Goal: Task Accomplishment & Management: Use online tool/utility

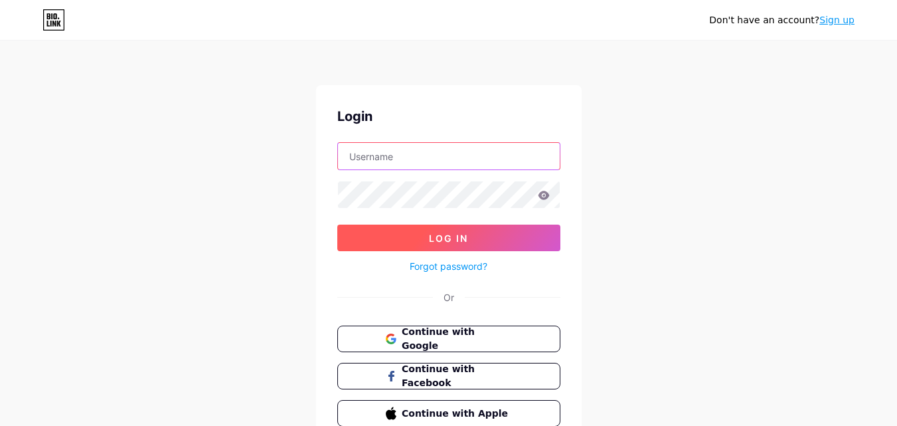
type input "[EMAIL_ADDRESS][DOMAIN_NAME]"
click at [407, 233] on button "Log In" at bounding box center [448, 237] width 223 height 27
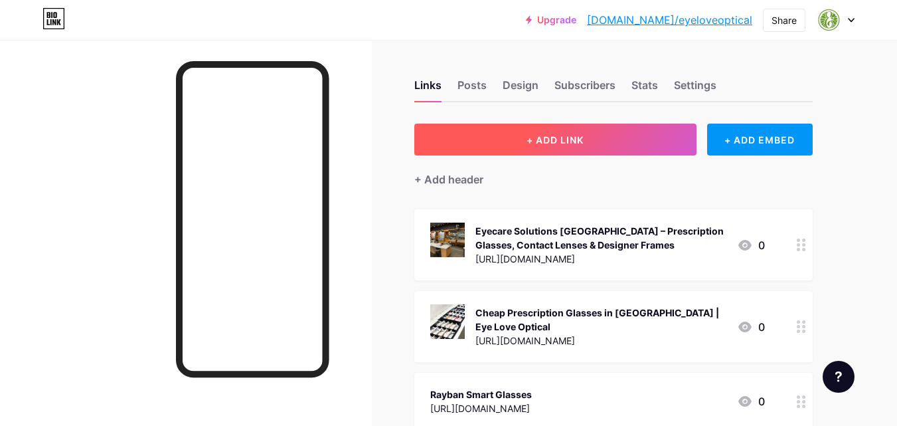
click at [529, 130] on button "+ ADD LINK" at bounding box center [555, 140] width 282 height 32
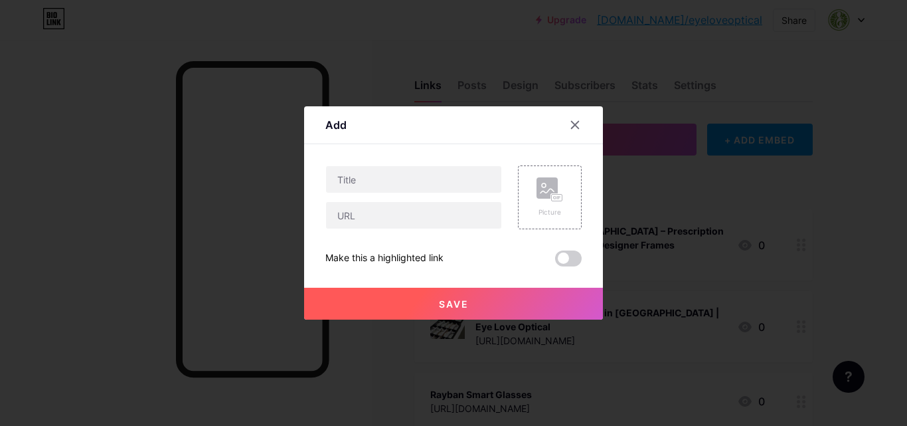
click at [373, 165] on div at bounding box center [413, 179] width 177 height 28
click at [375, 173] on input "text" at bounding box center [413, 179] width 175 height 27
paste input "Prescription Sunglasses Edmonton | Blue Light Protection & Stylish Eyewear"
type input "Prescription Sunglasses Edmonton | Blue Light Protection & Stylish Eyewear"
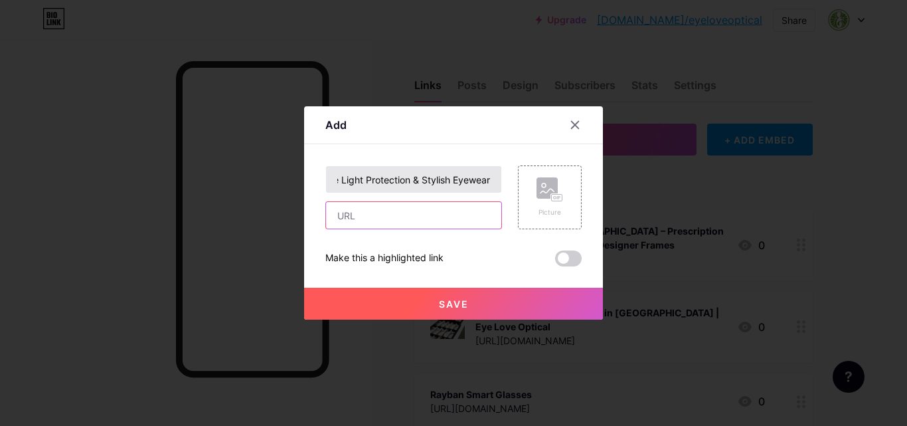
scroll to position [0, 0]
paste input "[URL][DOMAIN_NAME]"
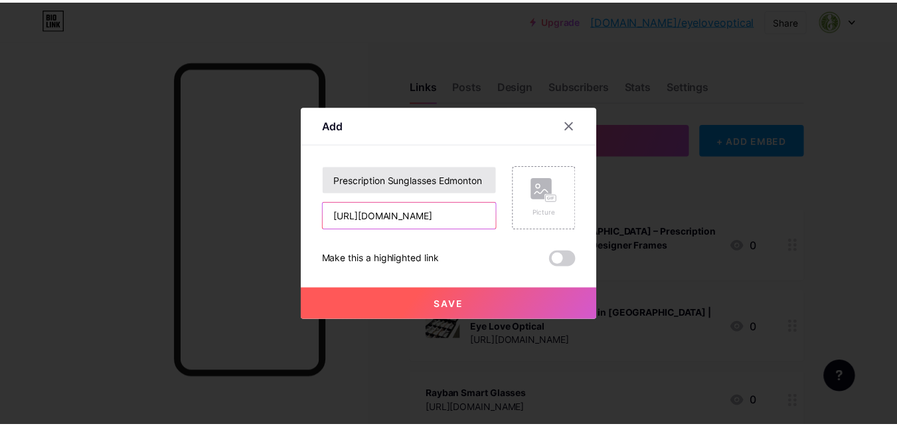
scroll to position [0, 211]
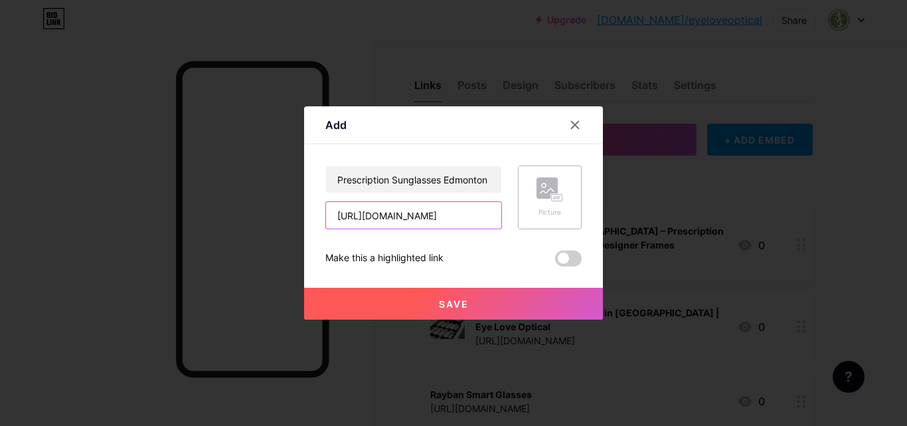
type input "[URL][DOMAIN_NAME]"
click at [543, 200] on icon at bounding box center [550, 189] width 27 height 25
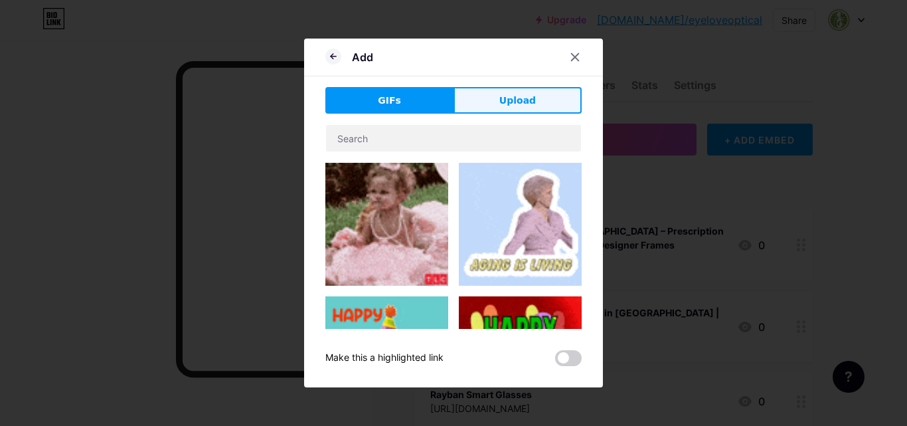
click at [517, 97] on span "Upload" at bounding box center [517, 101] width 37 height 14
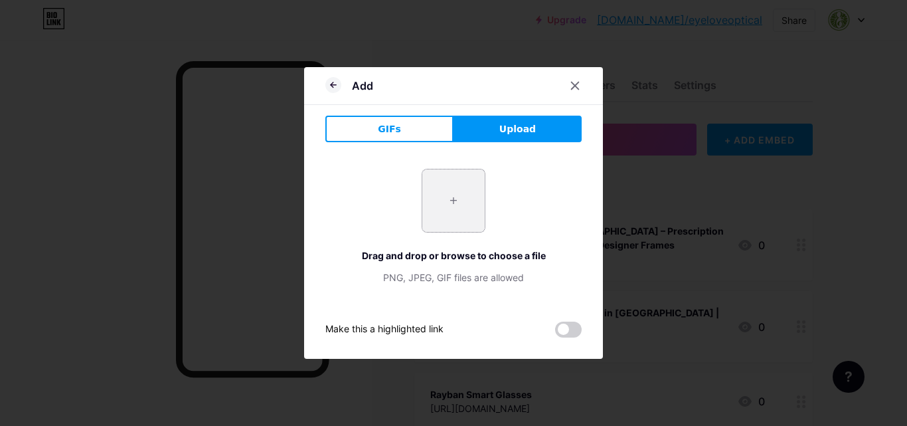
click at [463, 205] on input "file" at bounding box center [453, 200] width 62 height 62
type input "C:\fakepath\Blue-Light-Protection-in-Prescription-Sunglasses-A-Growing-Trend-in…"
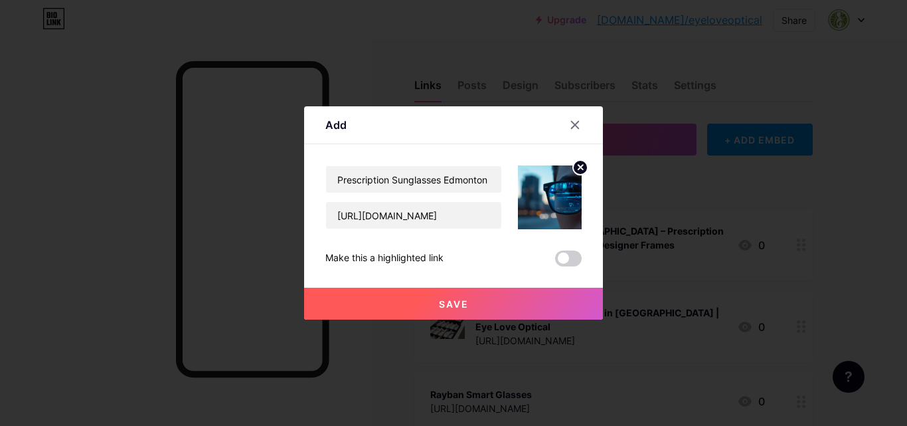
click at [498, 307] on button "Save" at bounding box center [453, 304] width 299 height 32
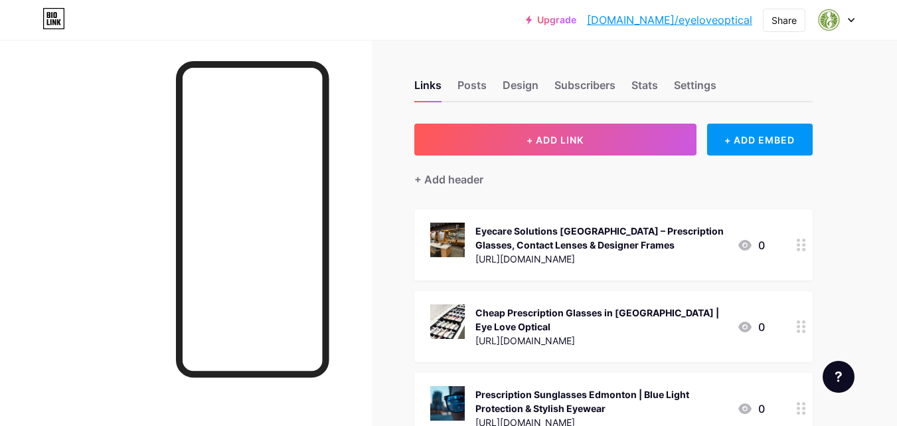
click at [743, 25] on link "[DOMAIN_NAME]/eyeloveoptical" at bounding box center [669, 20] width 165 height 16
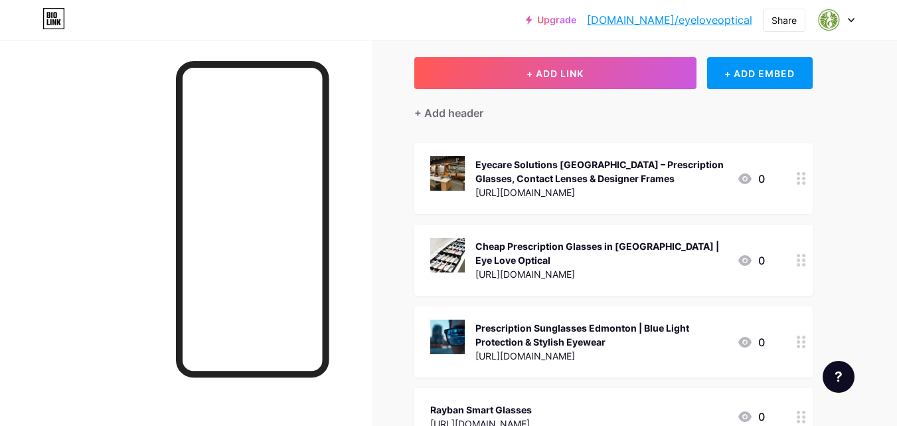
click at [801, 175] on icon at bounding box center [801, 178] width 9 height 13
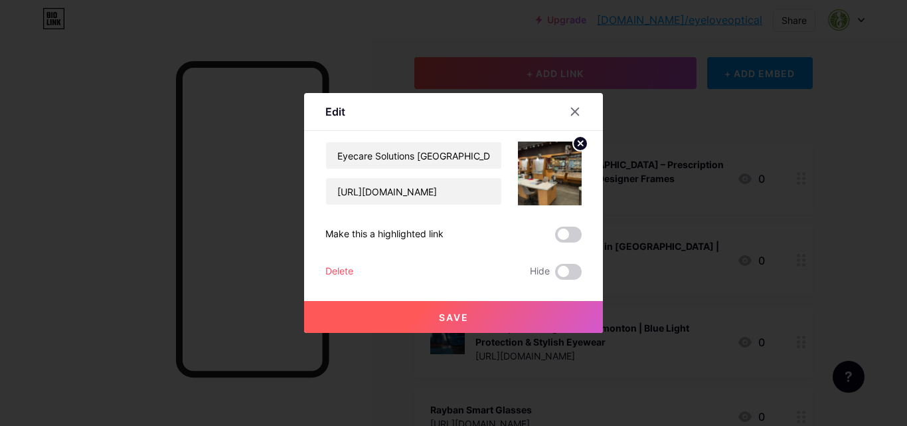
click at [549, 181] on img at bounding box center [550, 173] width 64 height 64
click at [373, 68] on div at bounding box center [453, 213] width 907 height 426
